Goal: Transaction & Acquisition: Register for event/course

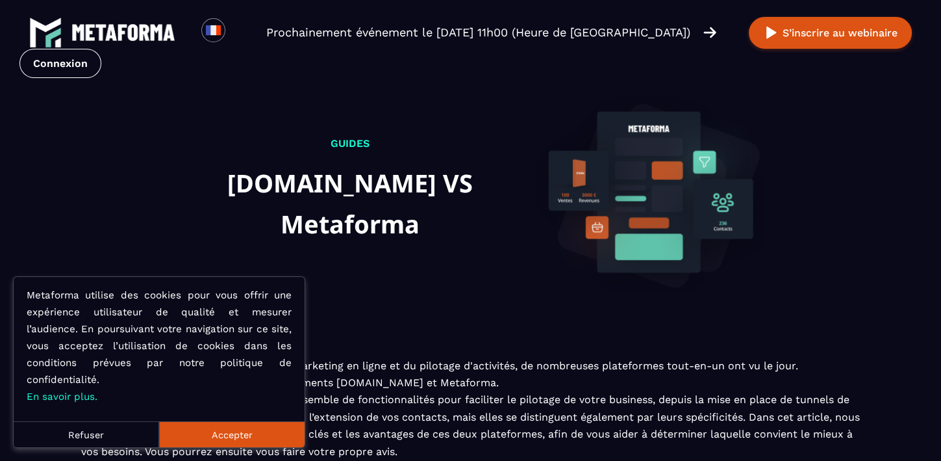
click at [225, 429] on button "Accepter" at bounding box center [232, 434] width 146 height 26
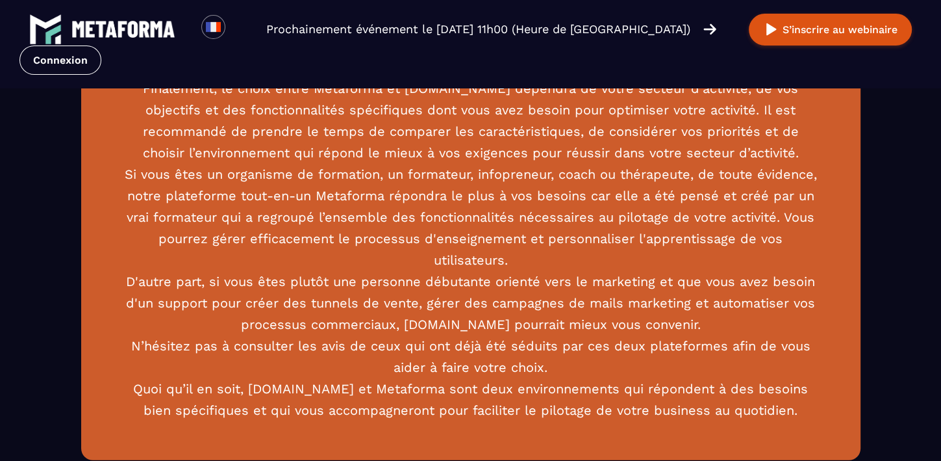
scroll to position [3359, 0]
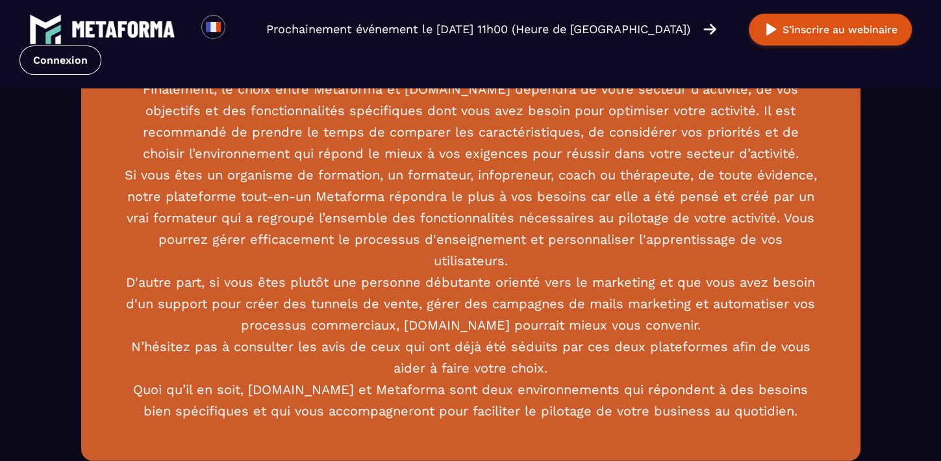
click at [581, 282] on p "Finalement, le choix entre Metaforma et [DOMAIN_NAME] dépendra de votre secteur…" at bounding box center [471, 250] width 702 height 343
click at [581, 282] on p "Finalement, le choix entre Metaforma et Systeme.io dépendra de votre secteur d'…" at bounding box center [471, 250] width 702 height 343
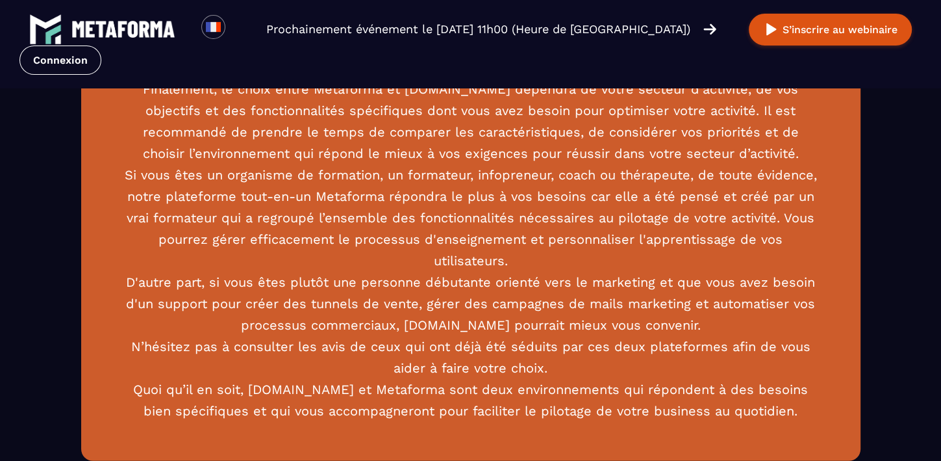
click at [581, 282] on p "Finalement, le choix entre Metaforma et Systeme.io dépendra de votre secteur d'…" at bounding box center [471, 250] width 702 height 343
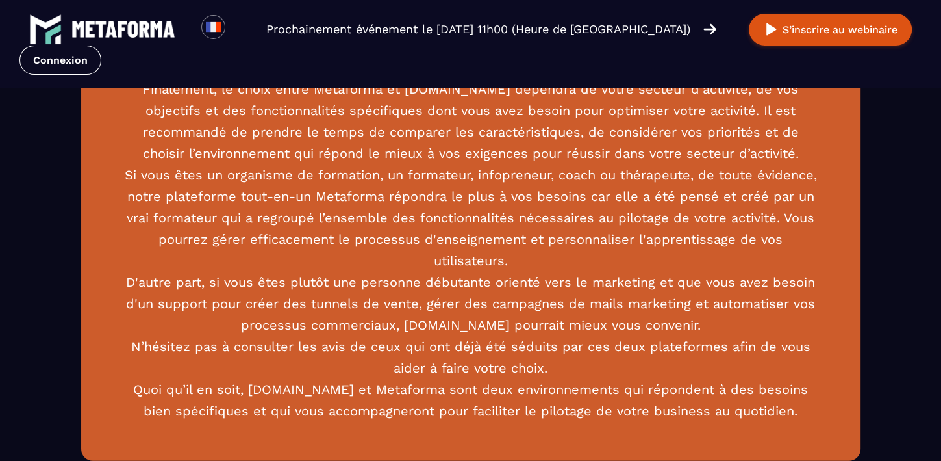
click at [581, 282] on p "Finalement, le choix entre Metaforma et Systeme.io dépendra de votre secteur d'…" at bounding box center [471, 250] width 702 height 343
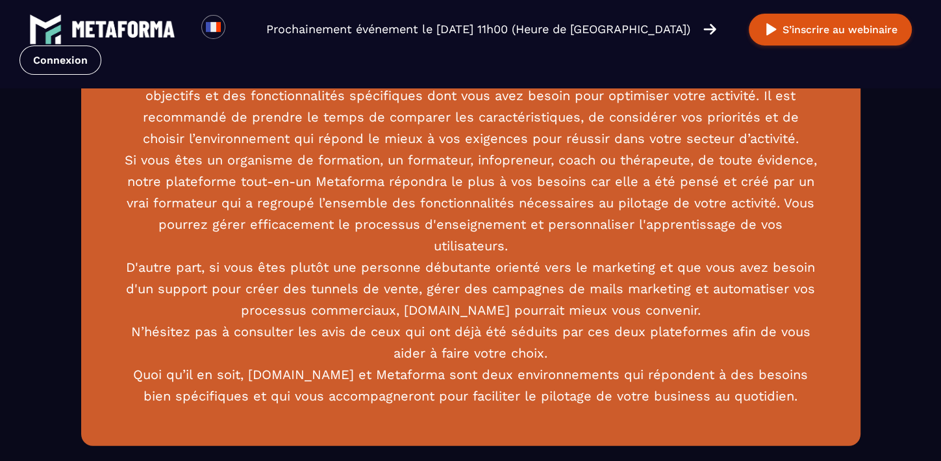
scroll to position [3376, 0]
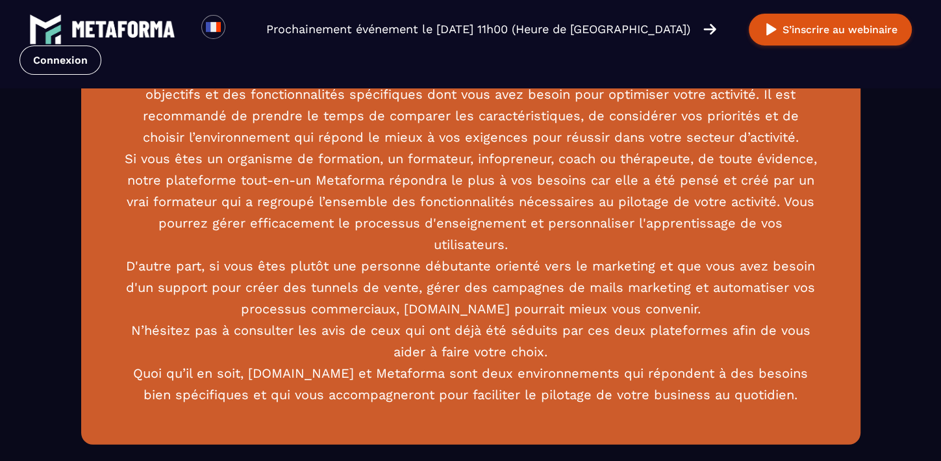
click at [581, 282] on p "Finalement, le choix entre Metaforma et Systeme.io dépendra de votre secteur d'…" at bounding box center [471, 233] width 702 height 343
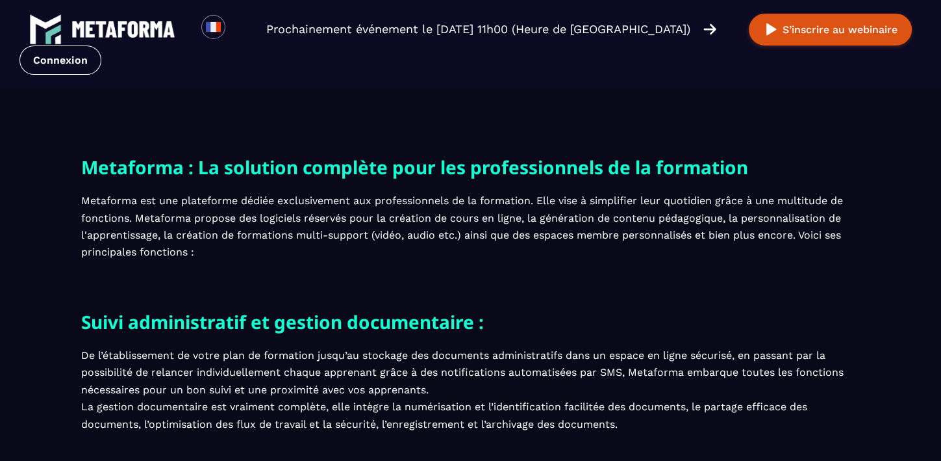
scroll to position [0, 0]
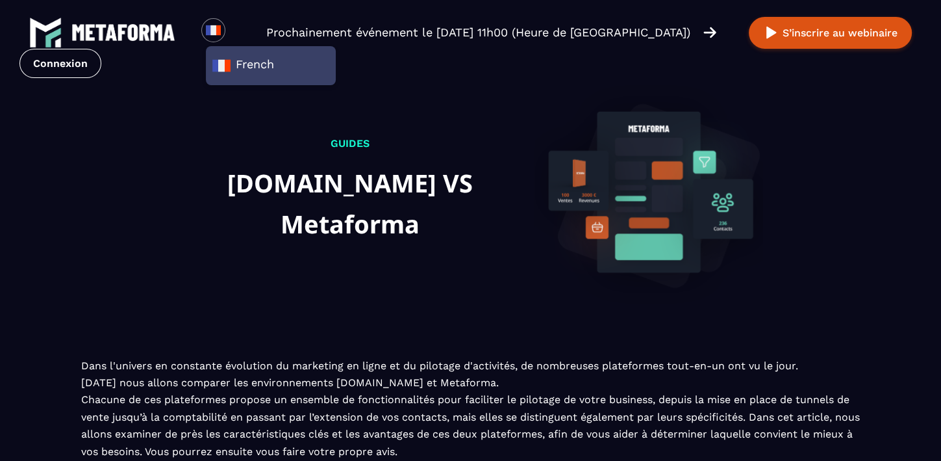
click at [110, 33] on img at bounding box center [123, 32] width 104 height 17
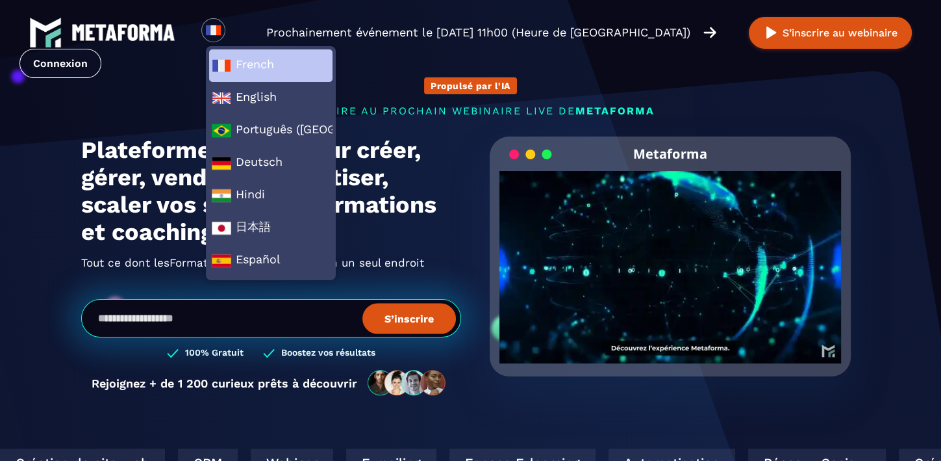
click at [246, 57] on span "French" at bounding box center [271, 65] width 118 height 19
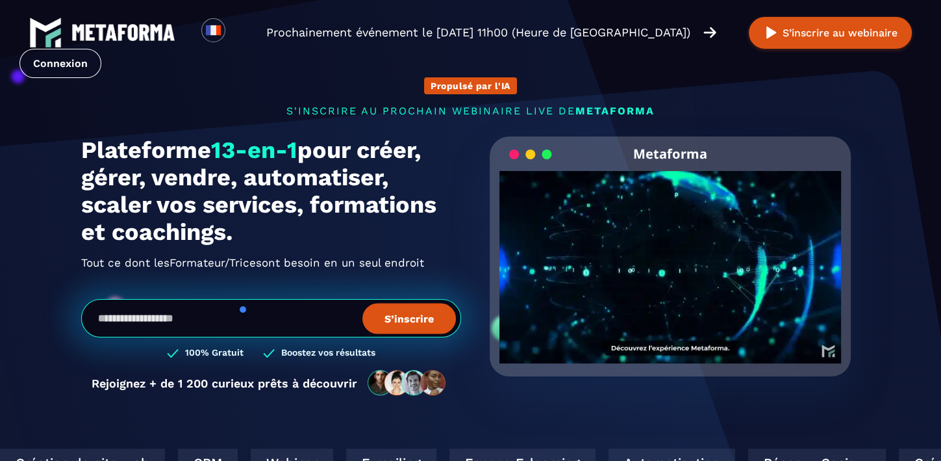
click at [209, 94] on div "Propulsé par l'IA s'inscrire au prochain webinaire live de METAFORMA Prochainem…" at bounding box center [471, 230] width 806 height 359
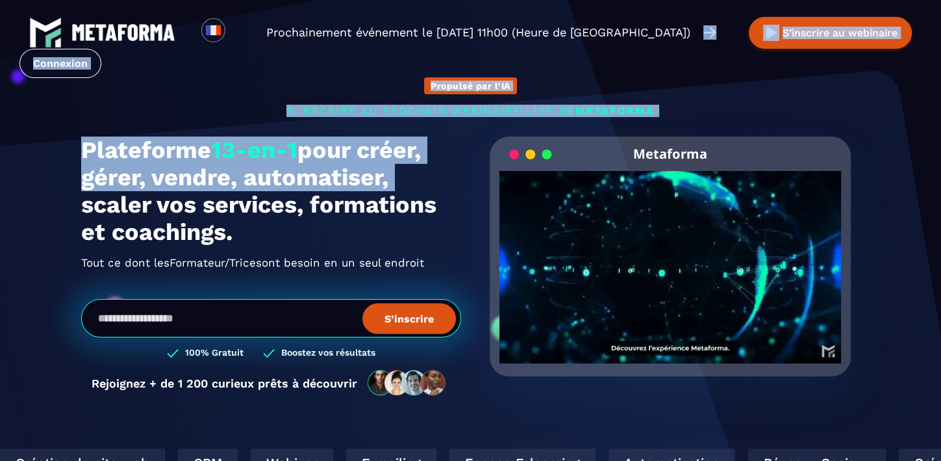
drag, startPoint x: 433, startPoint y: 182, endPoint x: 681, endPoint y: 81, distance: 268.1
drag, startPoint x: 696, startPoint y: 97, endPoint x: 695, endPoint y: 342, distance: 244.9
click at [695, 342] on video "Your browser does not support the video tag." at bounding box center [671, 256] width 342 height 171
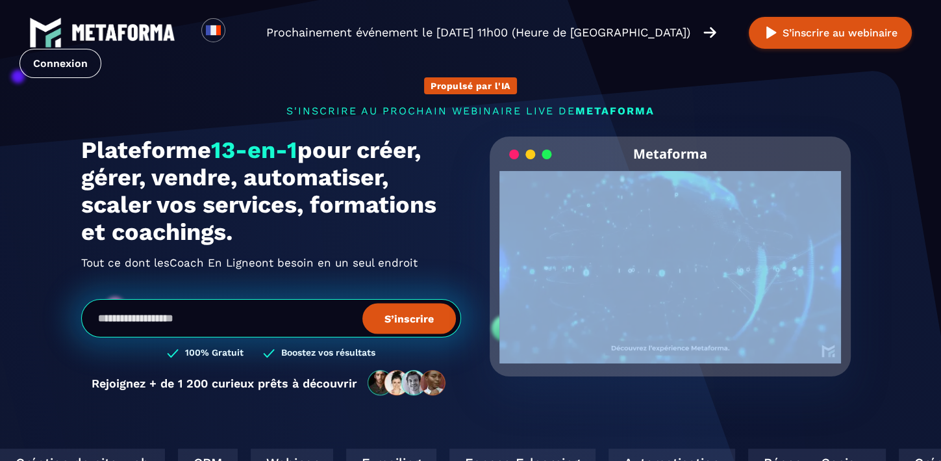
drag, startPoint x: 695, startPoint y: 342, endPoint x: 696, endPoint y: 383, distance: 40.3
click at [696, 383] on div "Metaforma Click for sound @keyframes VOLUME_SMALL_WAVE_FLASH { 0% { opacity: 0;…" at bounding box center [671, 272] width 380 height 273
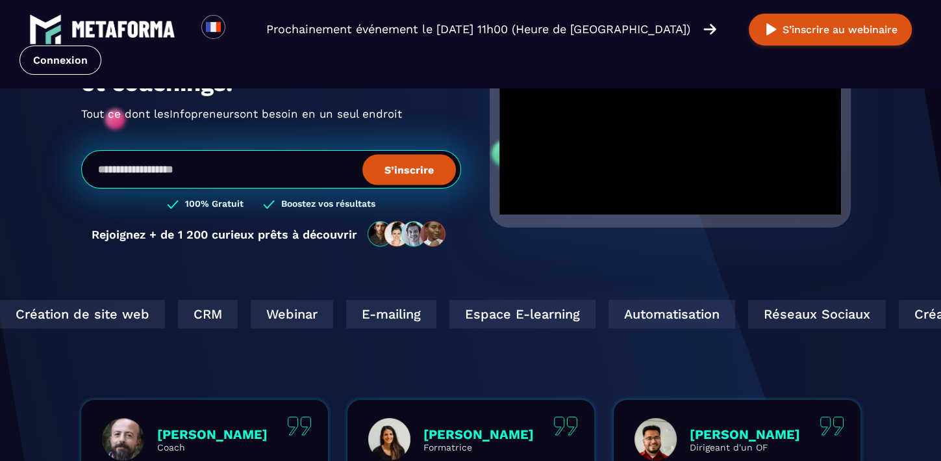
scroll to position [148, 0]
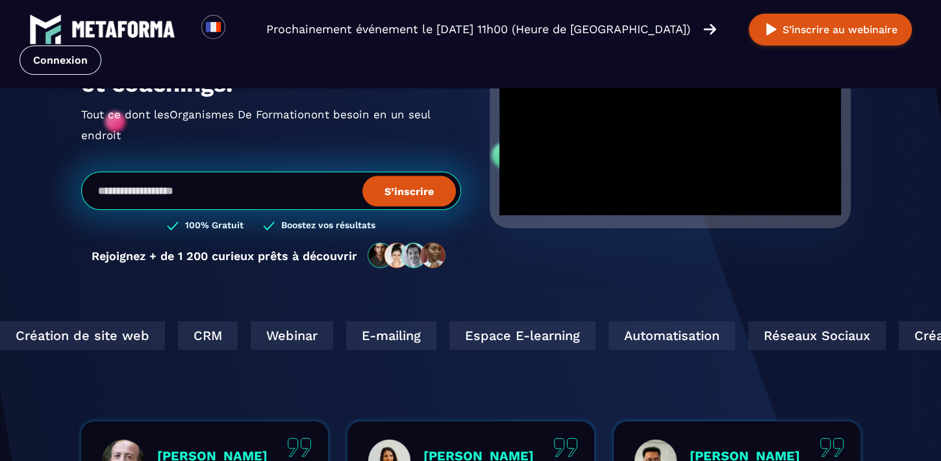
click at [566, 284] on section "Propulsé par l'IA s'inscrire au prochain webinaire live de METAFORMA Prochainem…" at bounding box center [470, 279] width 941 height 854
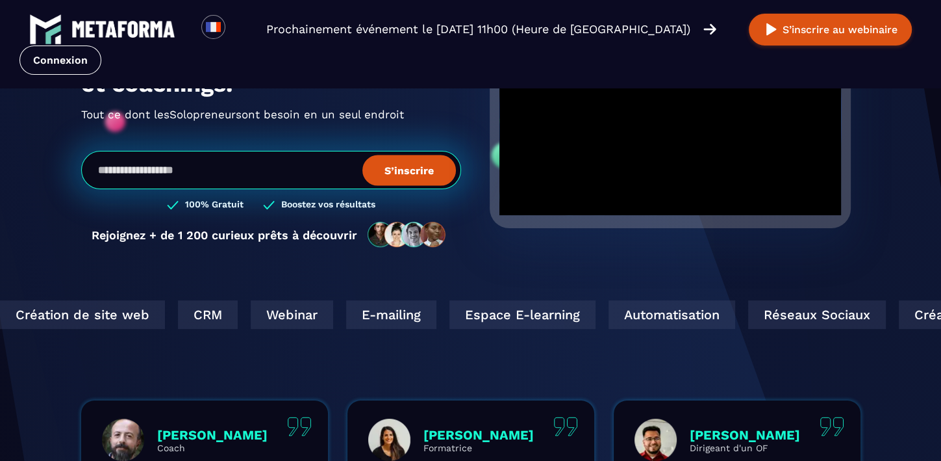
scroll to position [0, 0]
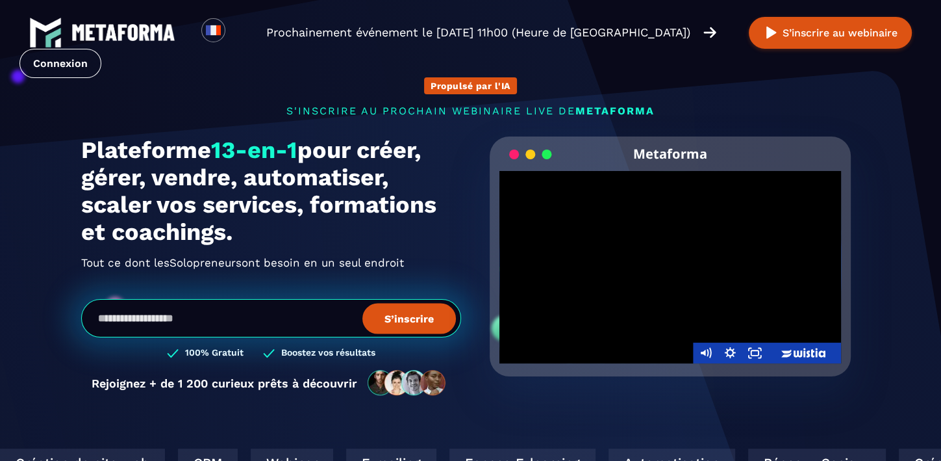
drag, startPoint x: 680, startPoint y: 242, endPoint x: 678, endPoint y: 253, distance: 11.1
click at [678, 253] on div at bounding box center [671, 267] width 342 height 192
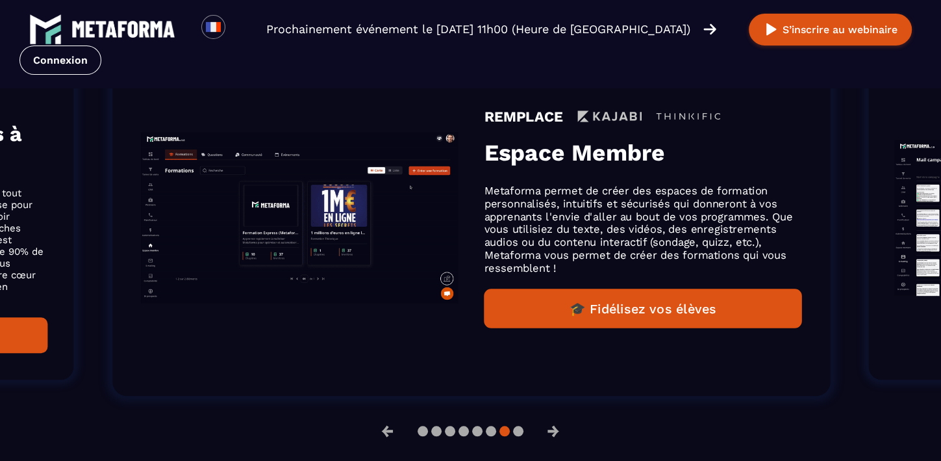
scroll to position [941, 0]
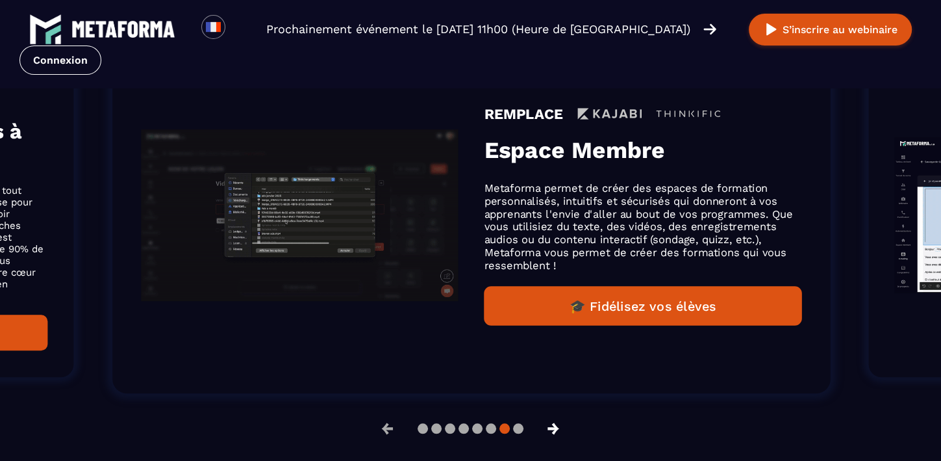
click at [555, 424] on button "→" at bounding box center [554, 428] width 34 height 31
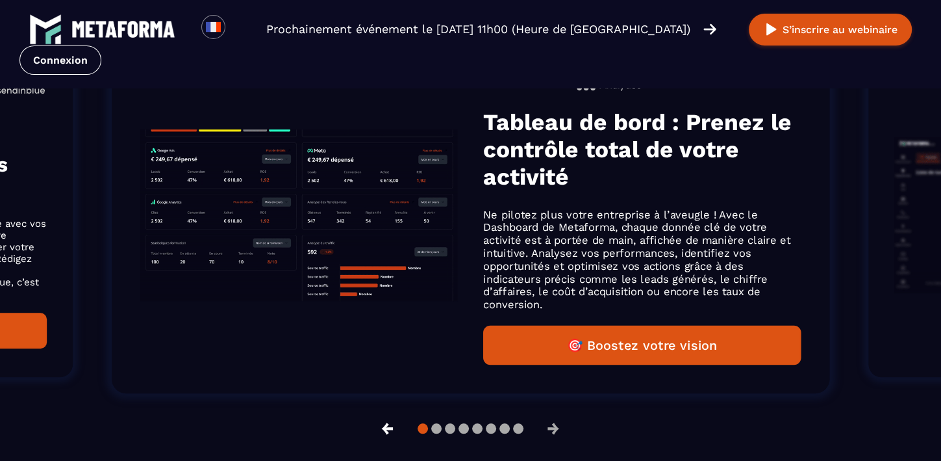
click at [385, 431] on button "←" at bounding box center [388, 428] width 34 height 31
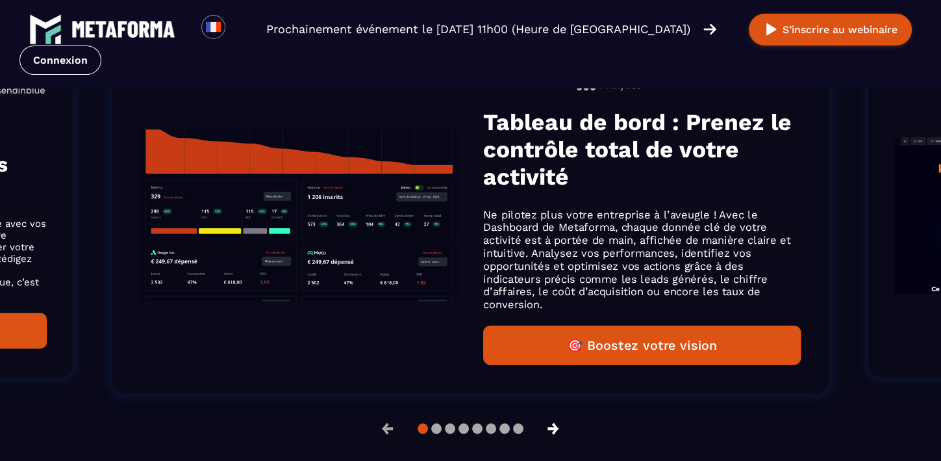
click at [555, 424] on button "→" at bounding box center [554, 428] width 34 height 31
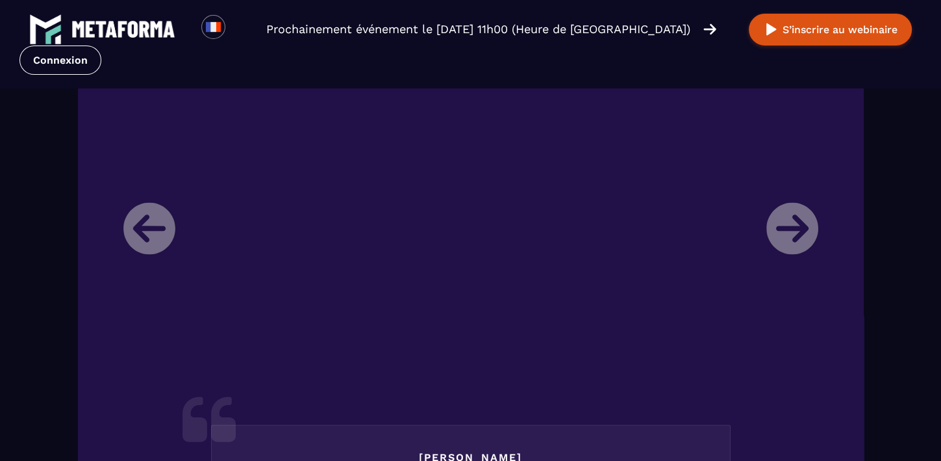
scroll to position [1614, 0]
click at [795, 235] on li "[PERSON_NAME] Directrice d'un organisme de formation Je m’appelle [PERSON_NAME]…" at bounding box center [471, 422] width 715 height 677
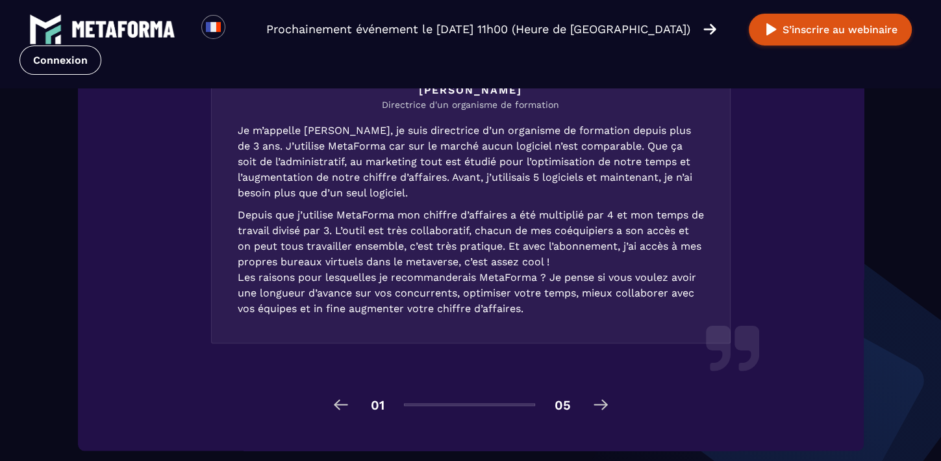
scroll to position [1996, 0]
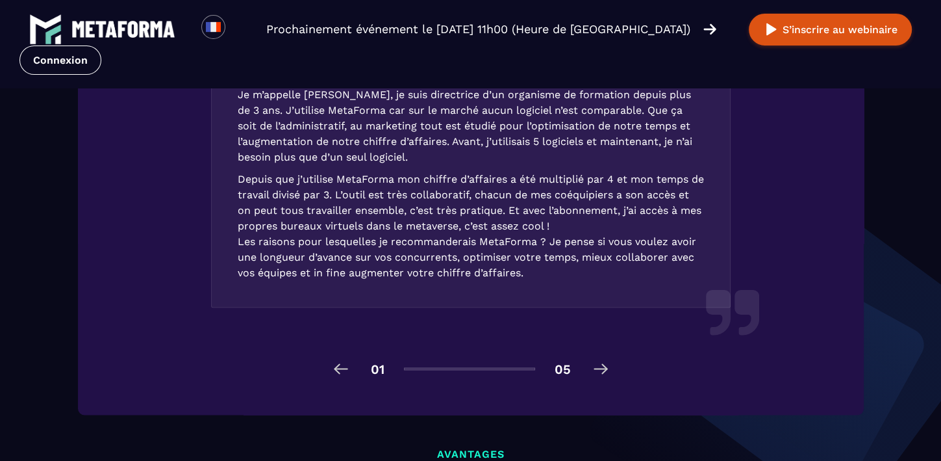
click at [598, 369] on img at bounding box center [601, 368] width 21 height 21
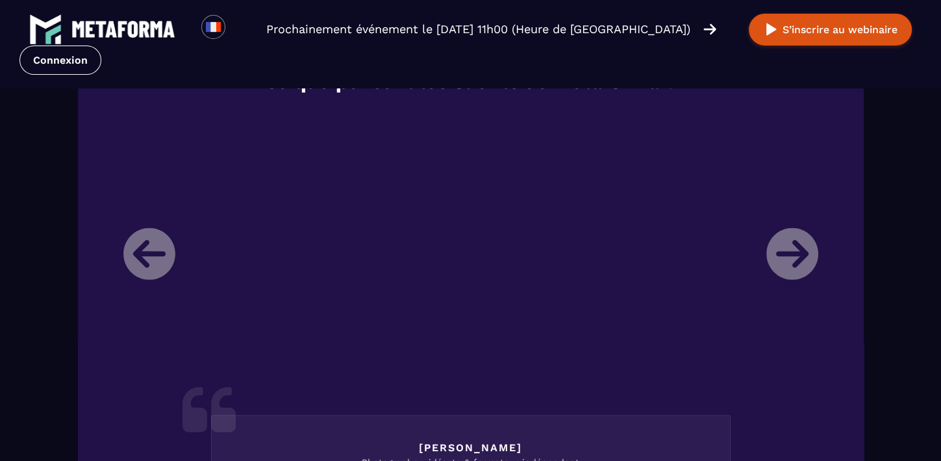
scroll to position [1563, 0]
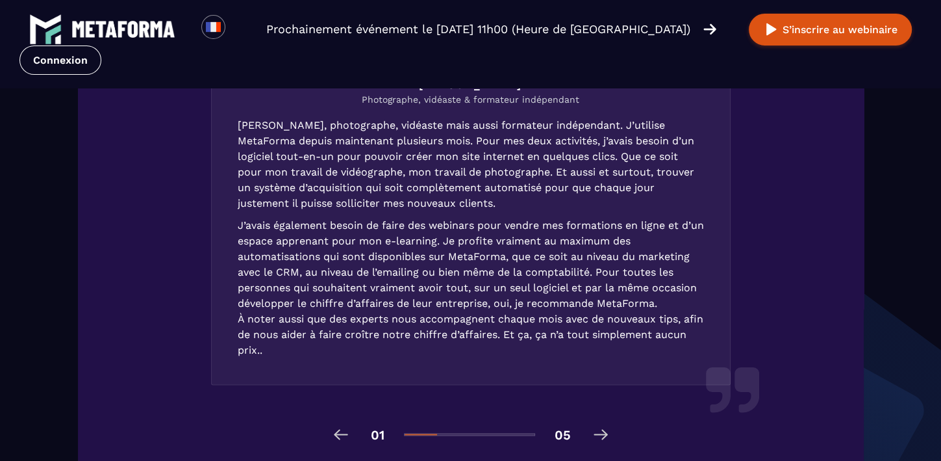
scroll to position [1966, 0]
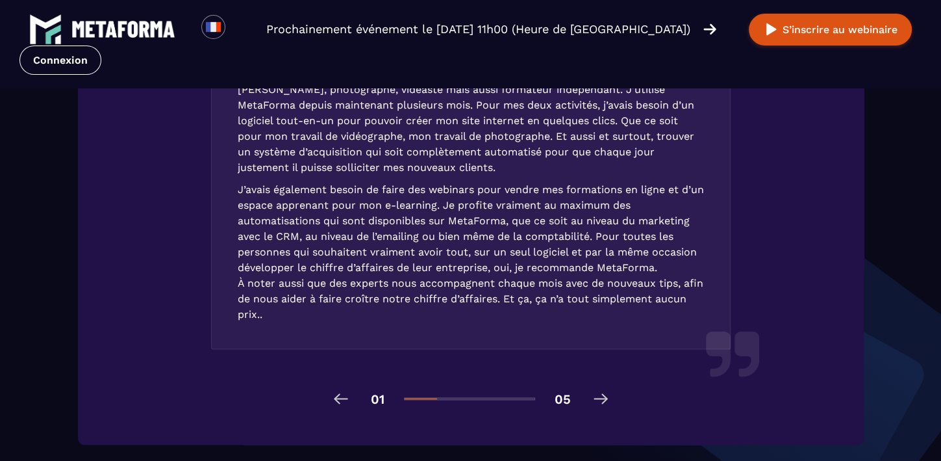
click at [604, 400] on img at bounding box center [601, 398] width 21 height 21
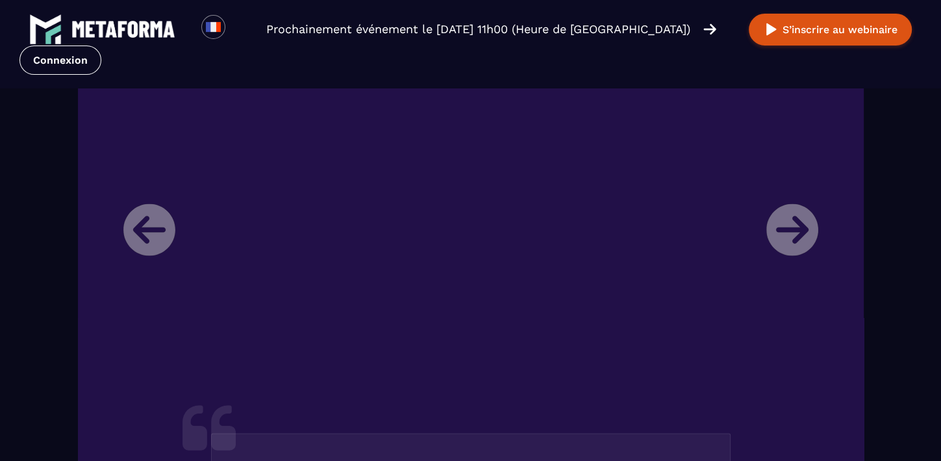
scroll to position [1592, 0]
click at [790, 229] on li "[PERSON_NAME] Directrice d'un organisme de formation Je m’appelle [PERSON_NAME]…" at bounding box center [471, 423] width 715 height 677
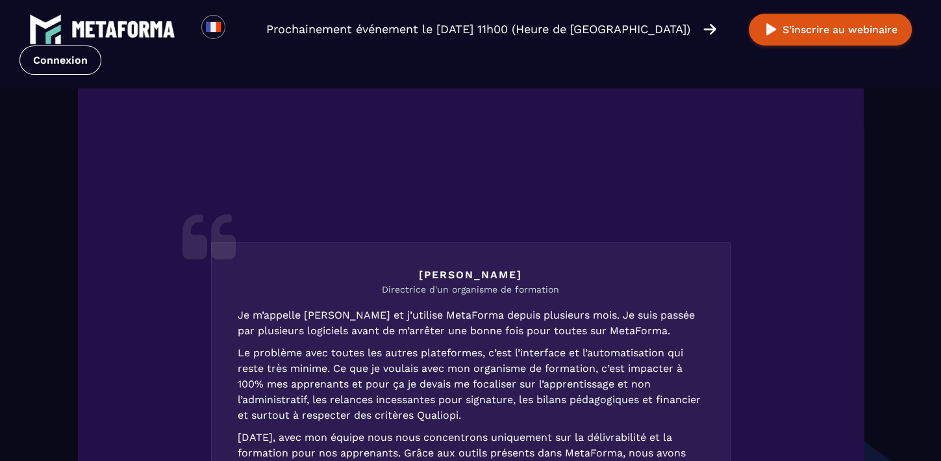
click at [788, 408] on li "[PERSON_NAME] Directrice d'un organisme de formation Je m’appelle [PERSON_NAME]…" at bounding box center [471, 232] width 715 height 677
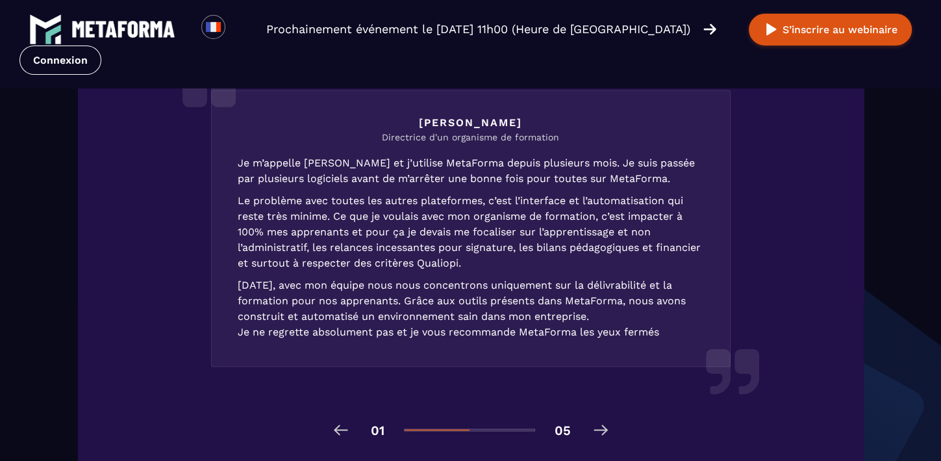
scroll to position [1952, 0]
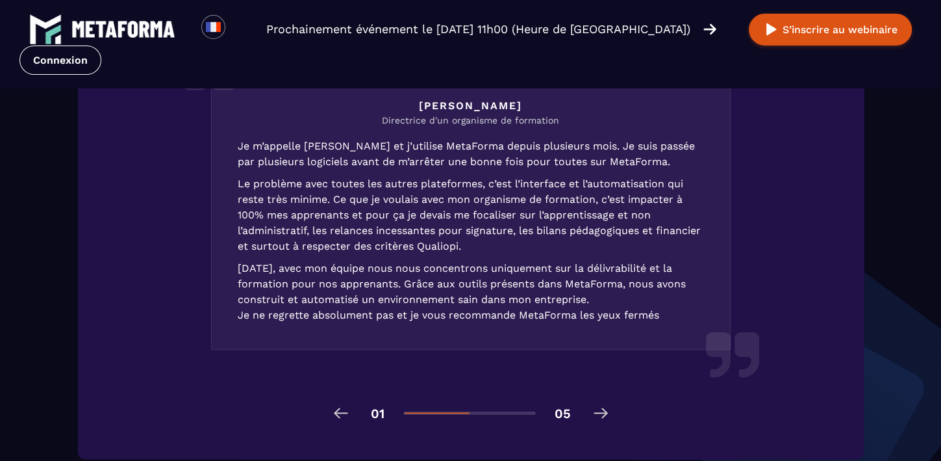
click at [602, 414] on img at bounding box center [601, 412] width 21 height 21
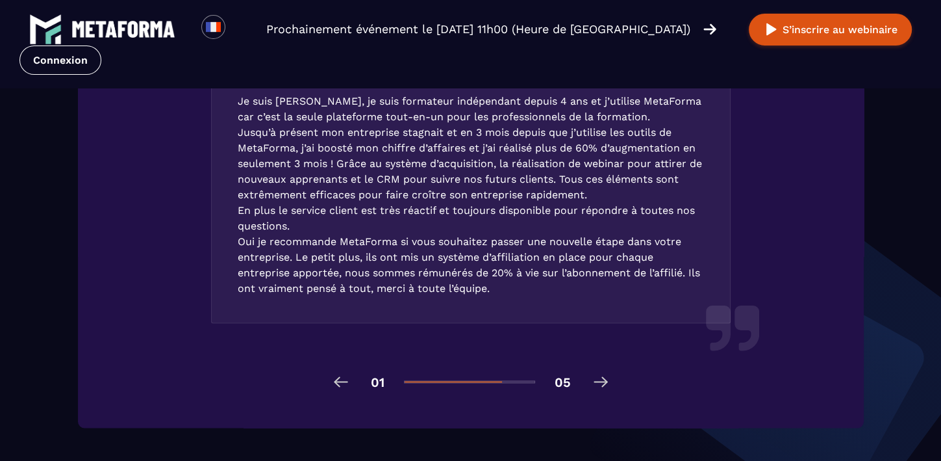
scroll to position [1983, 0]
click at [604, 376] on img at bounding box center [601, 381] width 21 height 21
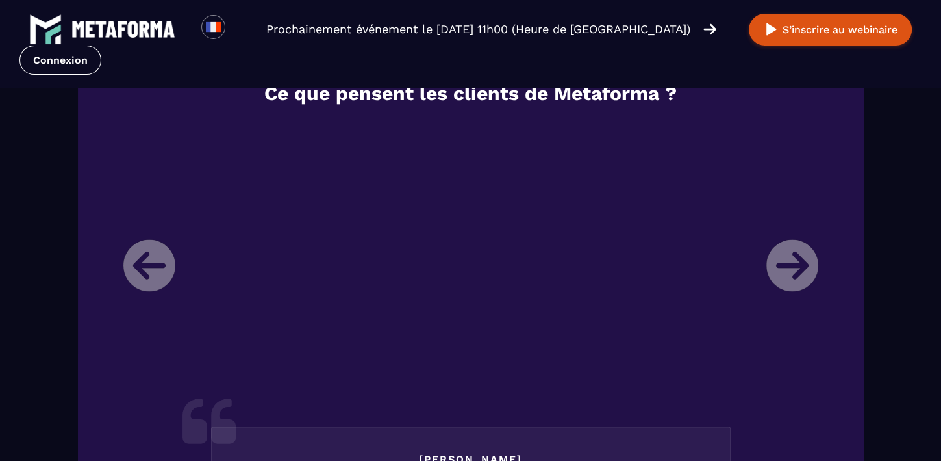
scroll to position [1555, 0]
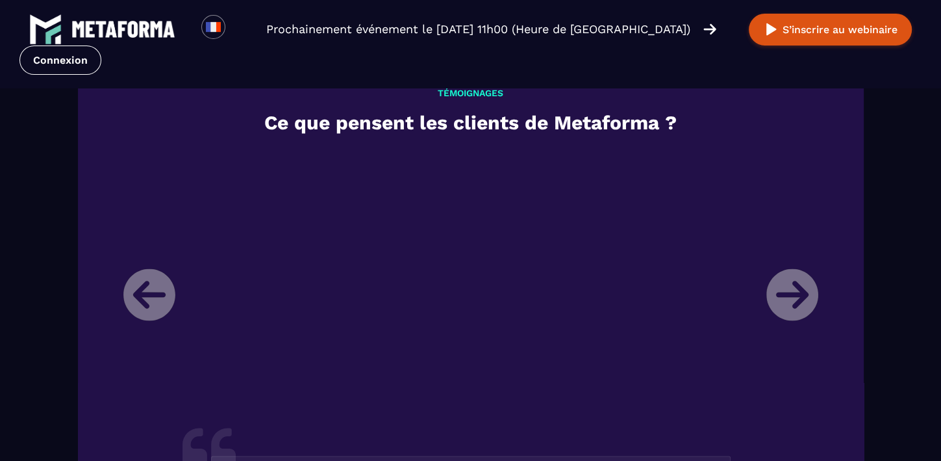
scroll to position [1527, 0]
click at [845, 36] on button "S’inscrire au webinaire" at bounding box center [830, 30] width 163 height 32
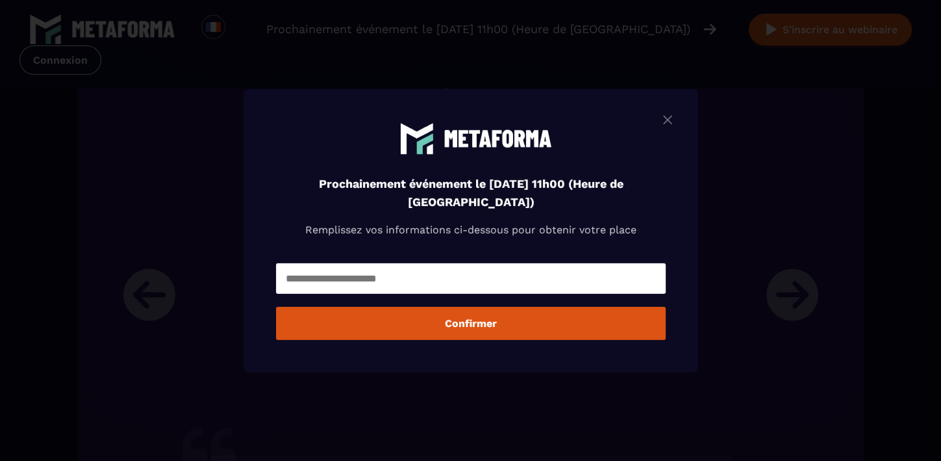
scroll to position [1527, 0]
click at [491, 268] on input "Modal window" at bounding box center [471, 278] width 390 height 31
type input "**********"
click at [476, 329] on button "Confirmer" at bounding box center [471, 323] width 390 height 33
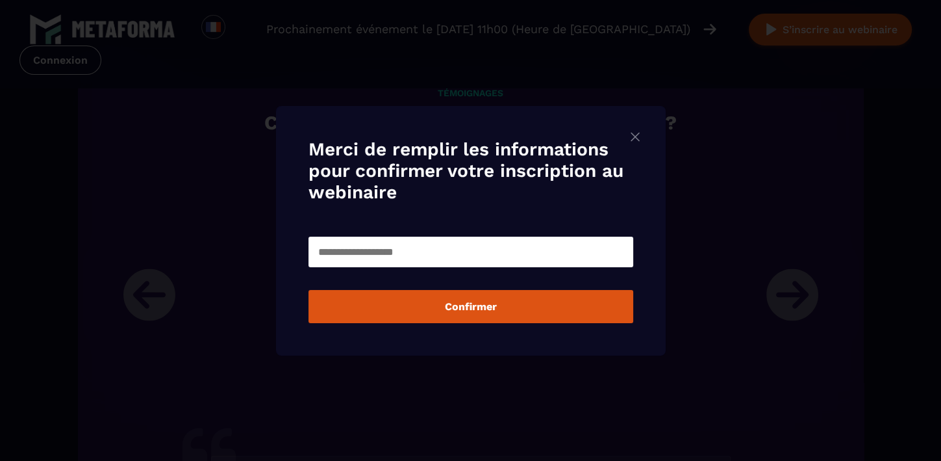
click at [387, 246] on input "Modal window" at bounding box center [471, 251] width 325 height 31
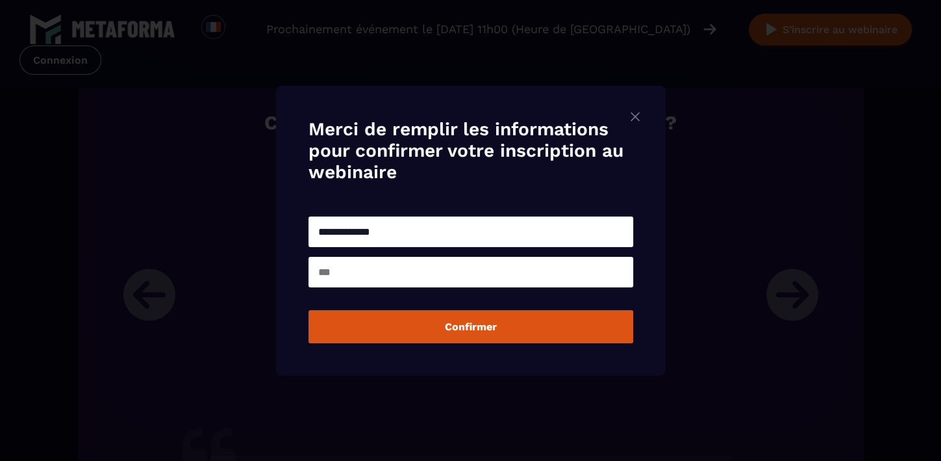
scroll to position [1548, 0]
type input "*"
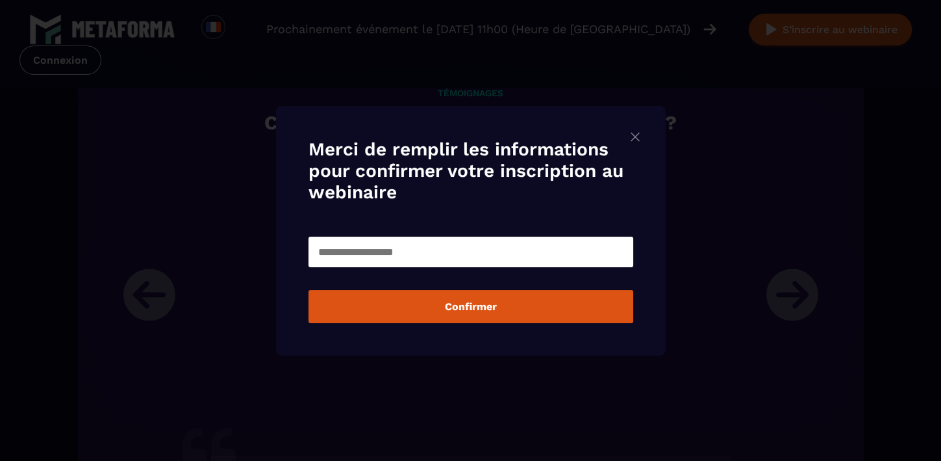
scroll to position [1527, 0]
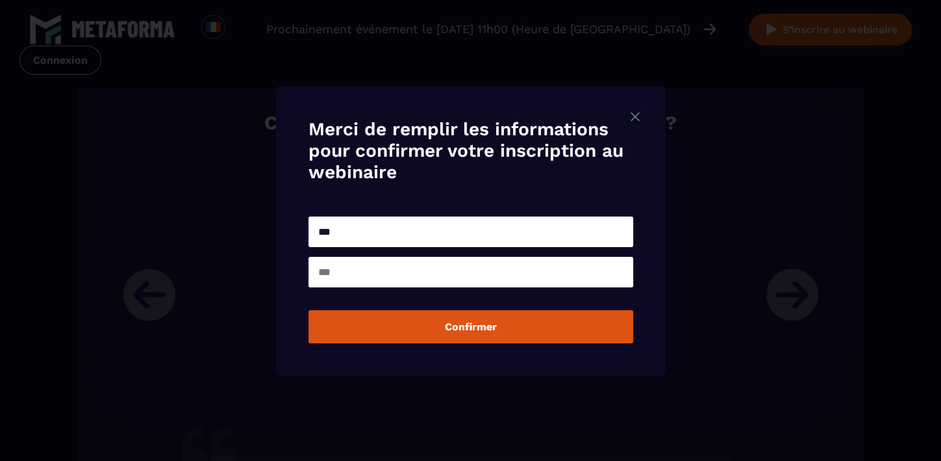
type input "***"
click at [353, 274] on input "Modal window" at bounding box center [471, 272] width 325 height 31
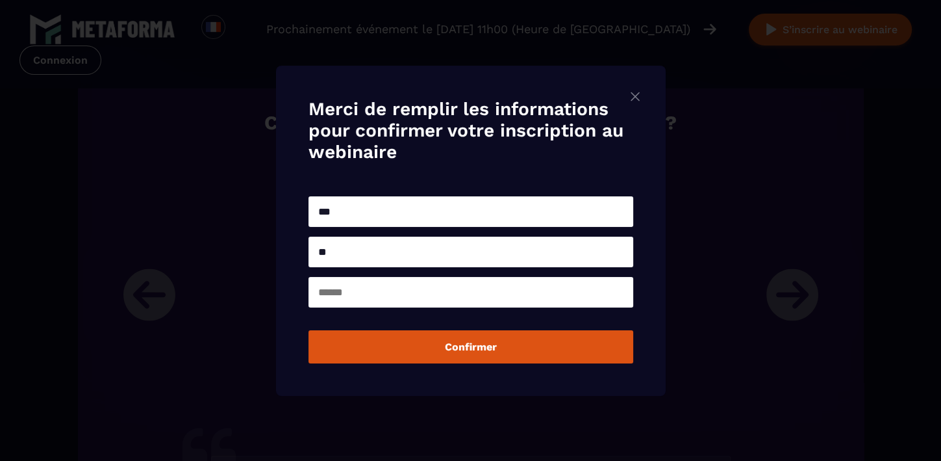
type input "*"
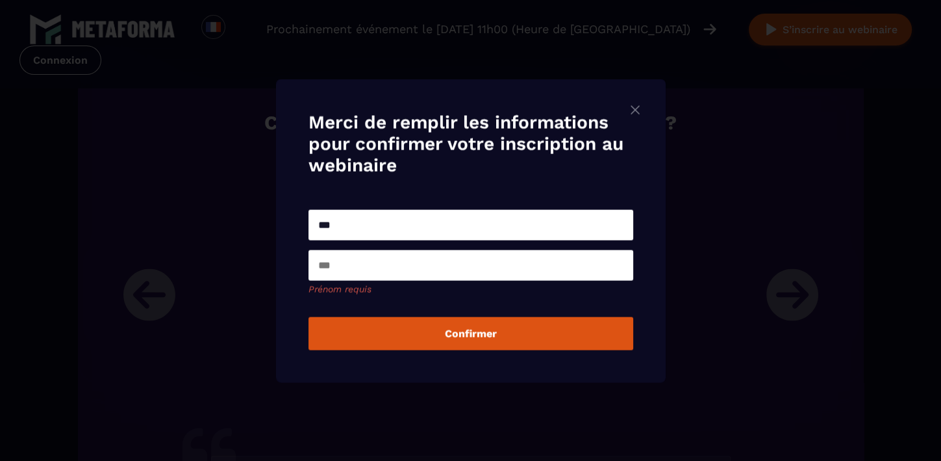
click at [359, 241] on div "***" at bounding box center [471, 224] width 325 height 37
type input "**********"
click at [352, 268] on input "Modal window" at bounding box center [471, 264] width 325 height 31
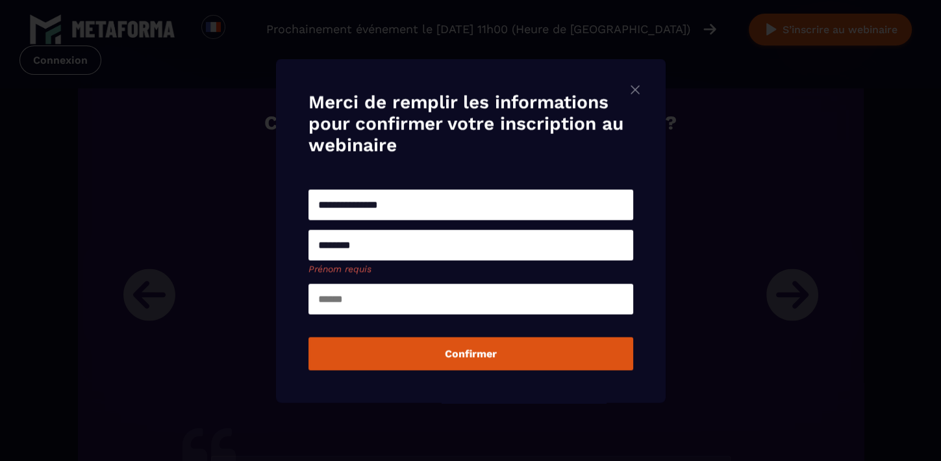
type input "********"
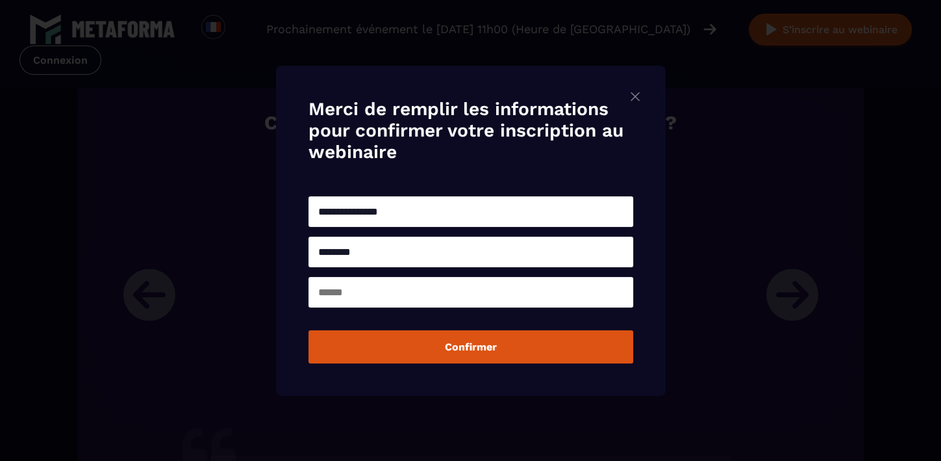
click at [350, 301] on input "Modal window" at bounding box center [471, 292] width 325 height 31
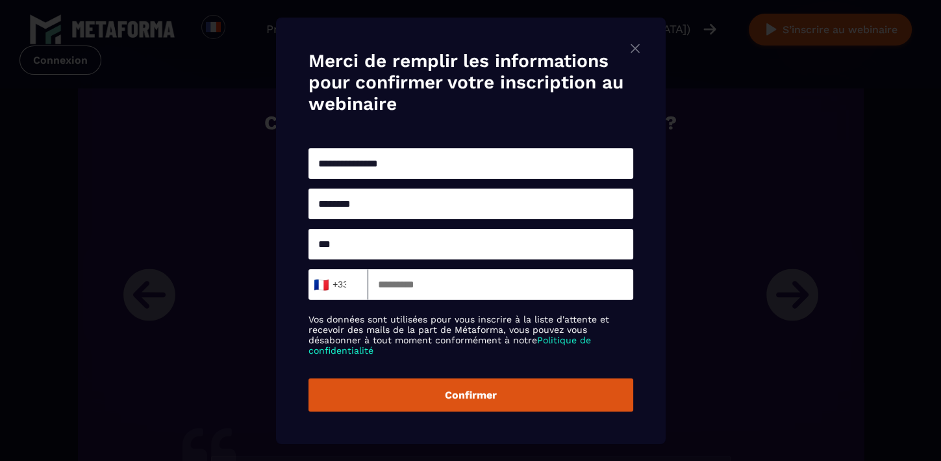
scroll to position [1548, 0]
type input "***"
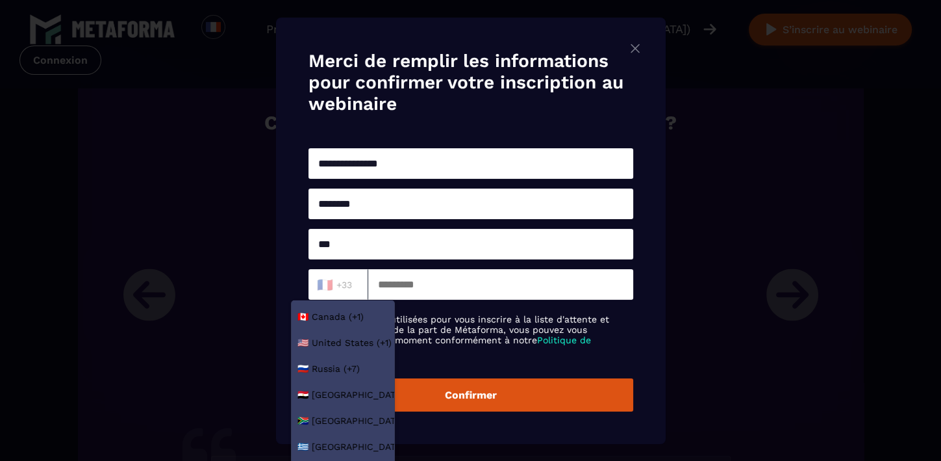
click at [358, 290] on div "🇫🇷 +33" at bounding box center [334, 284] width 45 height 18
click at [435, 283] on input "Modal window" at bounding box center [500, 284] width 265 height 31
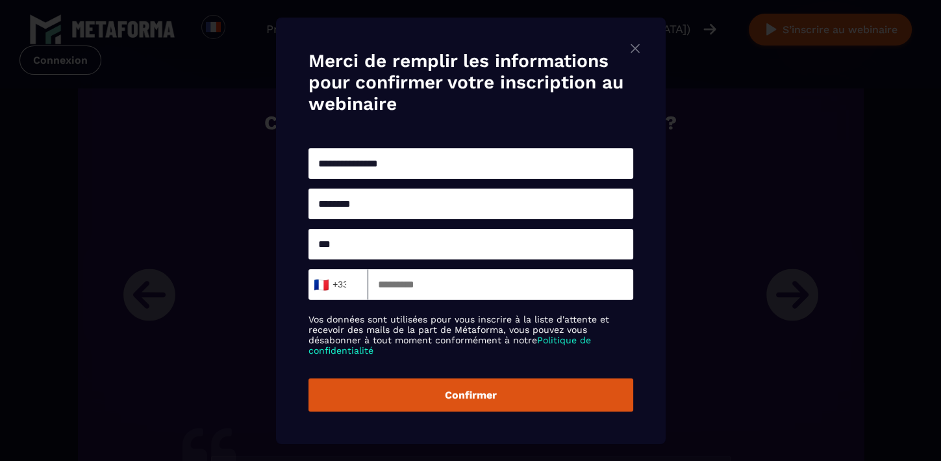
scroll to position [1527, 0]
type input "*********"
click at [482, 387] on button "Confirmer" at bounding box center [471, 394] width 325 height 33
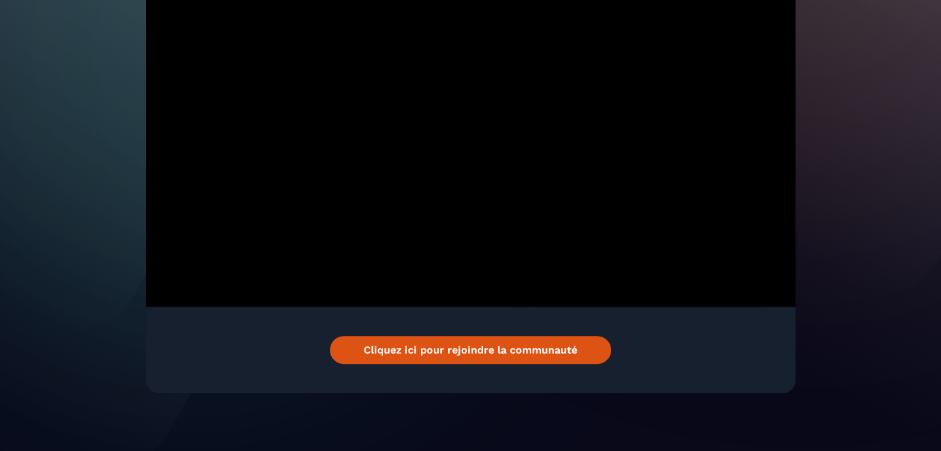
scroll to position [349, 0]
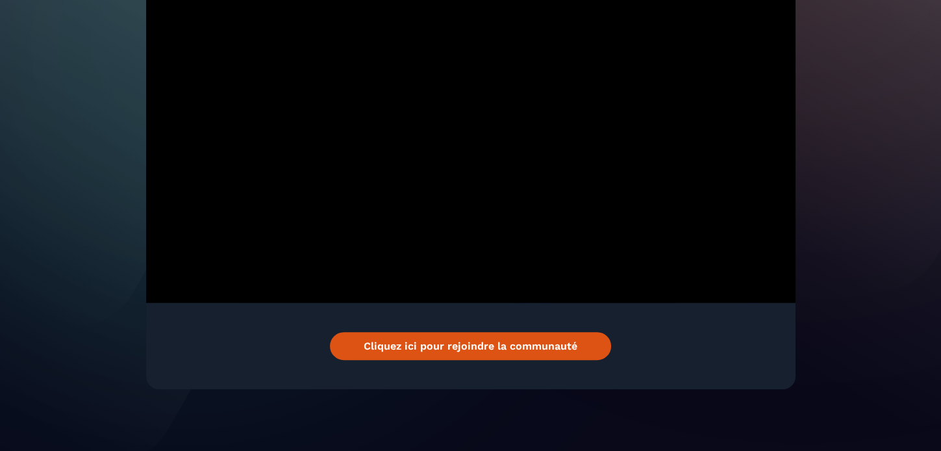
click at [409, 348] on link "Cliquez ici pour rejoindre la communauté" at bounding box center [470, 346] width 281 height 28
